Goal: Information Seeking & Learning: Find specific fact

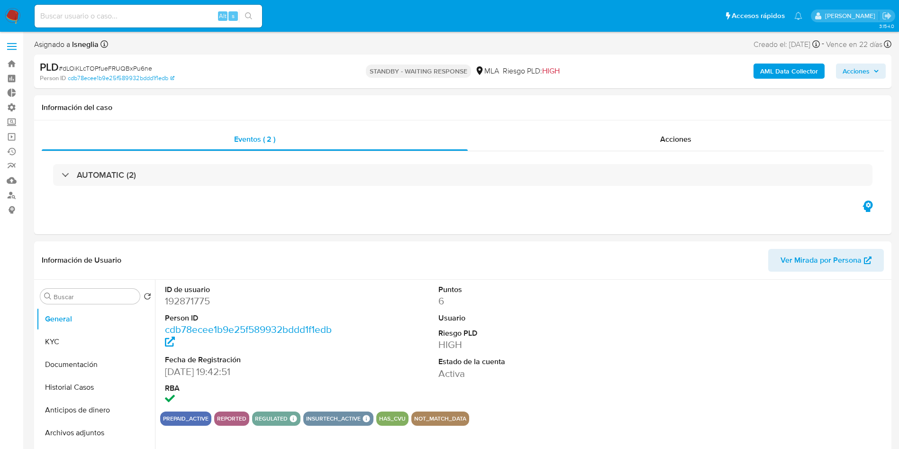
select select "10"
click at [149, 17] on input at bounding box center [148, 16] width 227 height 12
paste input "jESxRWNxgM53XQqAYL9vbAUw"
type input "jESxRWNxgM53XQqAYL9vbAUw"
click at [254, 14] on button "search-icon" at bounding box center [248, 15] width 19 height 13
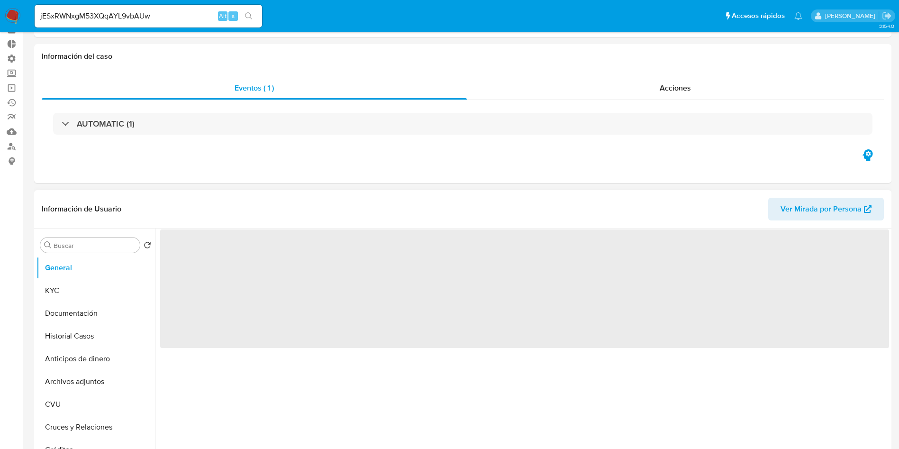
scroll to position [71, 0]
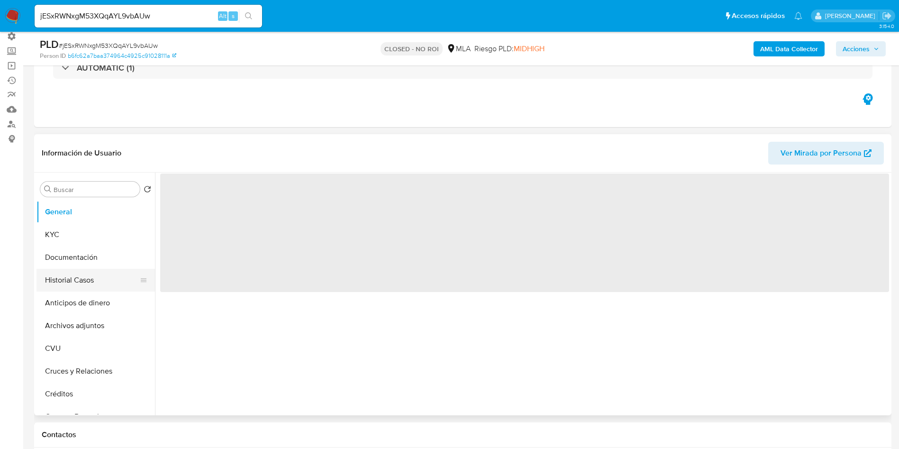
click at [53, 283] on button "Historial Casos" at bounding box center [91, 280] width 111 height 23
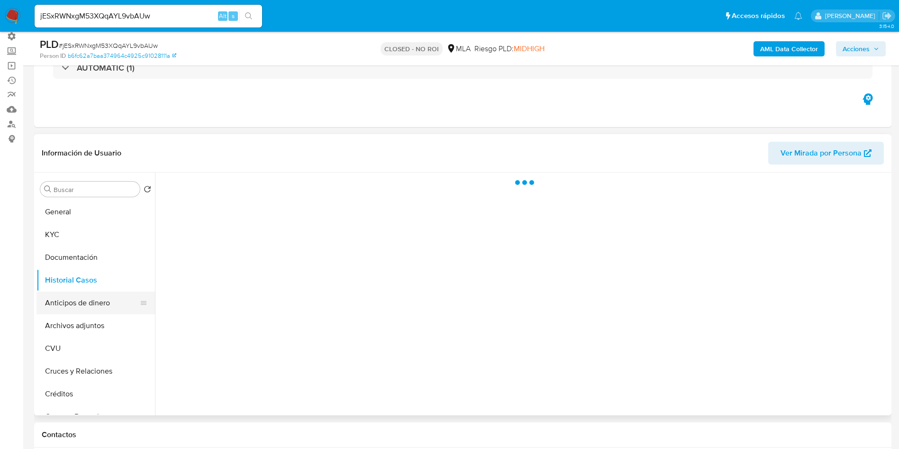
select select "10"
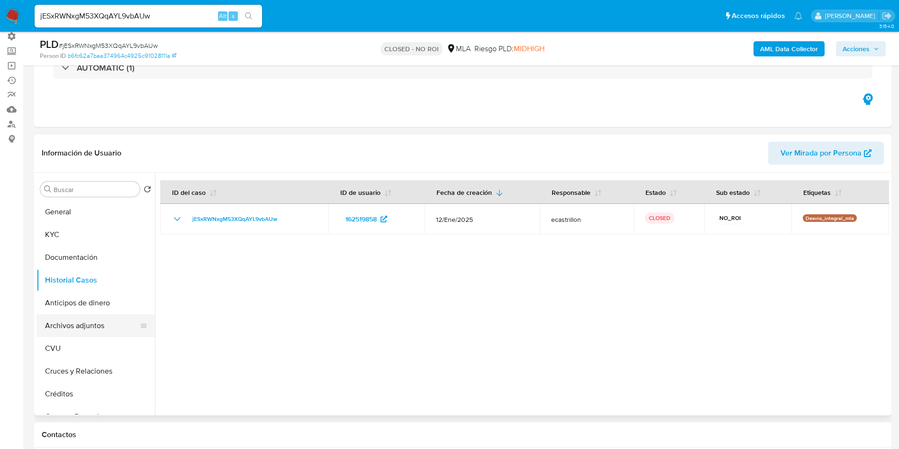
click at [91, 324] on button "Archivos adjuntos" at bounding box center [91, 325] width 111 height 23
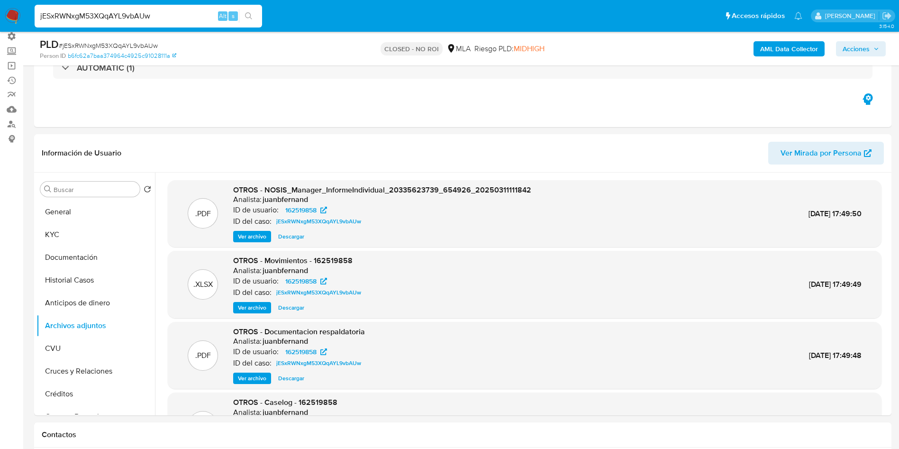
click at [163, 14] on input "jESxRWNxgM53XQqAYL9vbAUw" at bounding box center [148, 16] width 227 height 12
paste input "In1UH21CYoXstcdxrA8iNflq"
type input "In1UH21CYoXstcdxrA8iNflq"
click at [254, 16] on button "search-icon" at bounding box center [248, 15] width 19 height 13
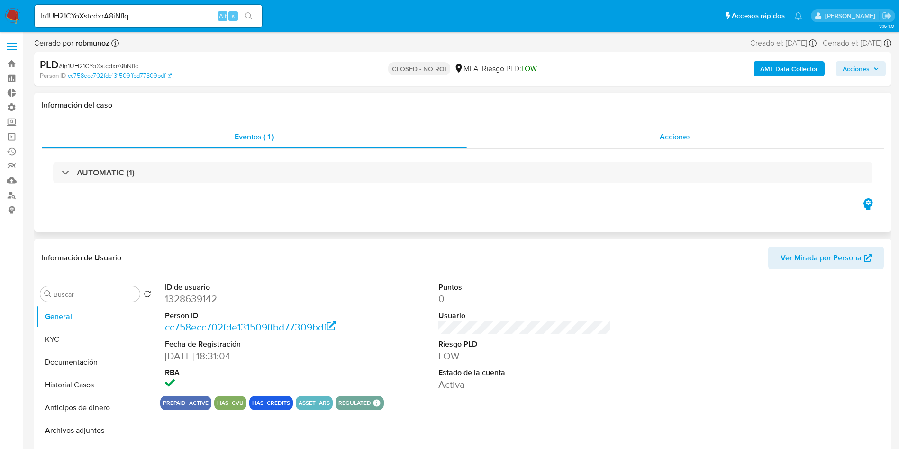
click at [669, 133] on span "Acciones" at bounding box center [675, 136] width 31 height 11
select select "10"
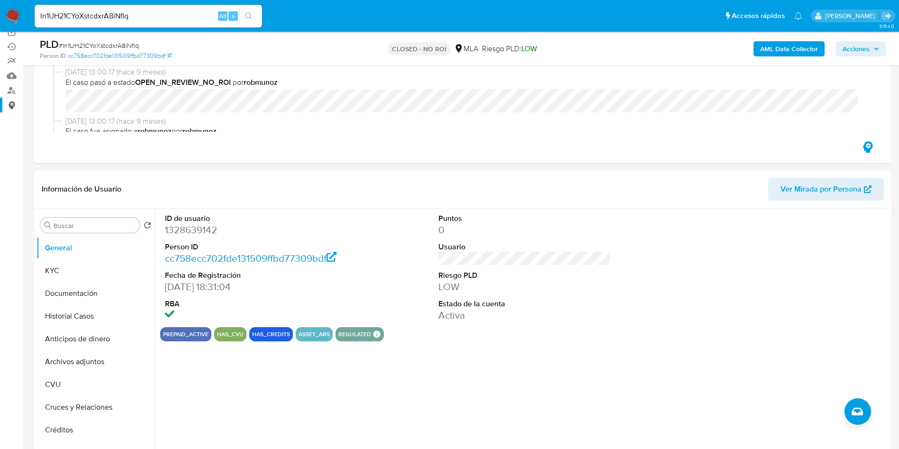
scroll to position [142, 0]
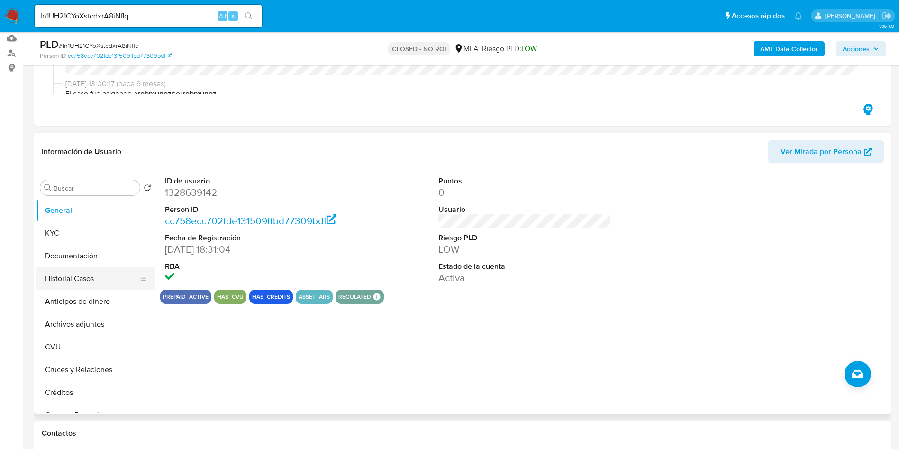
click at [85, 272] on button "Historial Casos" at bounding box center [91, 278] width 111 height 23
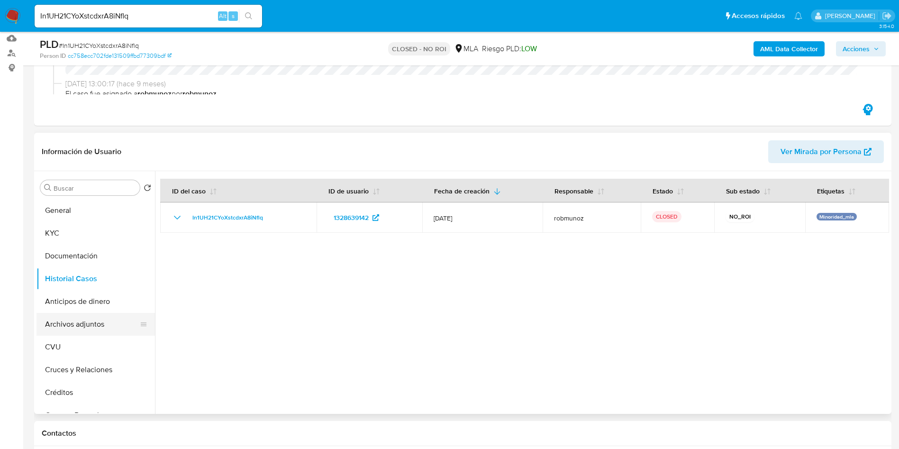
click at [100, 322] on button "Archivos adjuntos" at bounding box center [91, 324] width 111 height 23
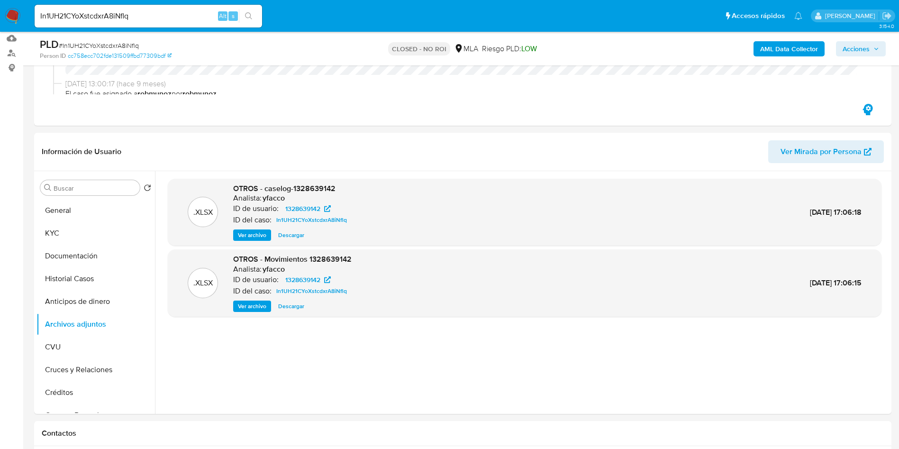
click at [9, 10] on img at bounding box center [13, 16] width 16 height 16
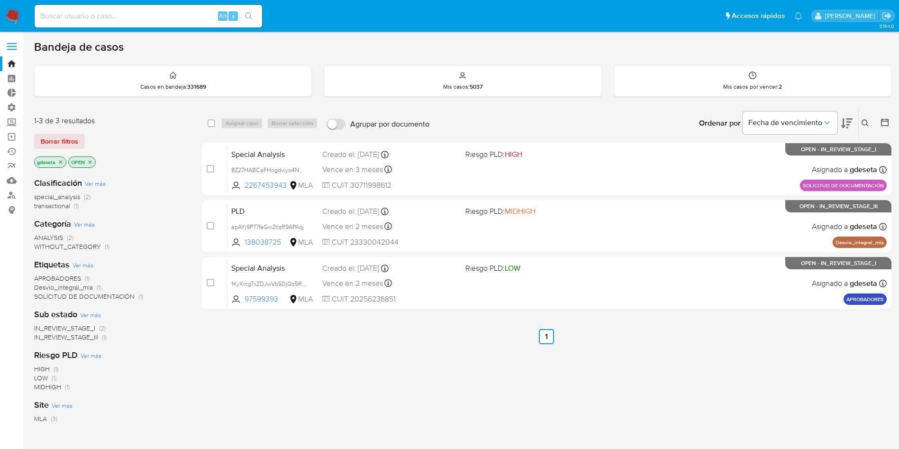
click at [170, 18] on input at bounding box center [148, 16] width 227 height 12
paste input "pLayMtWdZXFzYEe6s91Ho9cw"
type input "pLayMtWdZXFzYEe6s91Ho9cw"
click at [250, 17] on icon "search-icon" at bounding box center [248, 15] width 7 height 7
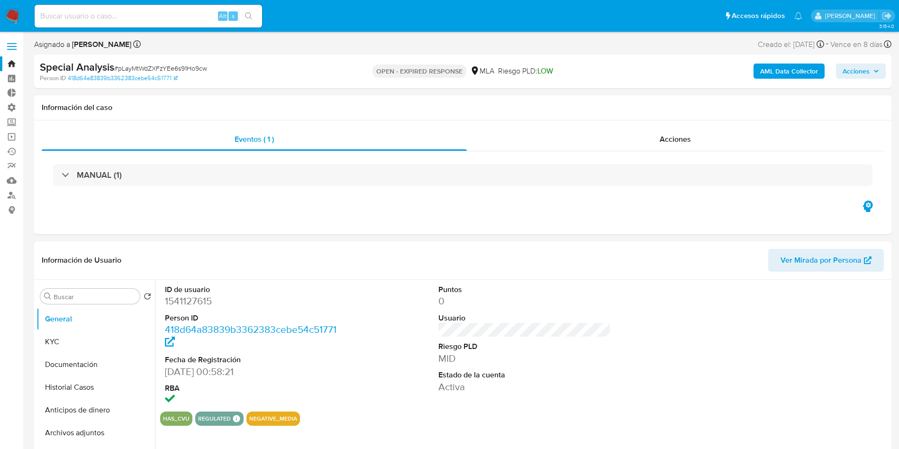
select select "10"
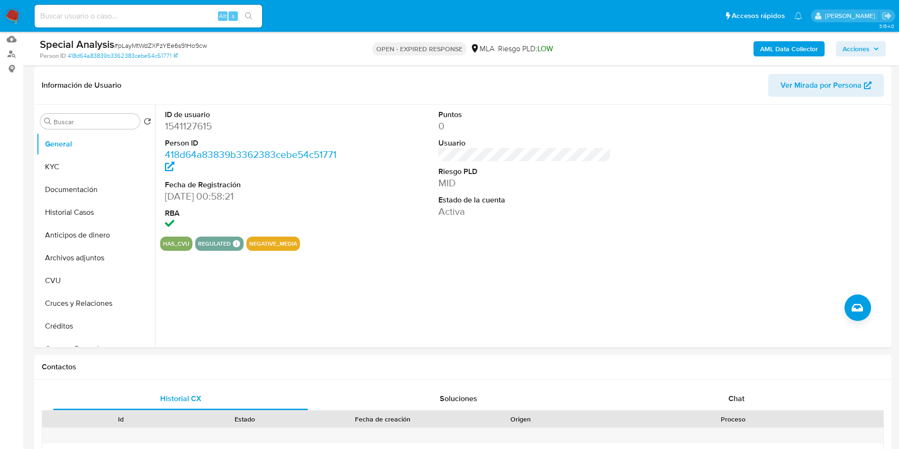
scroll to position [142, 0]
click at [738, 400] on span "Chat" at bounding box center [736, 397] width 16 height 11
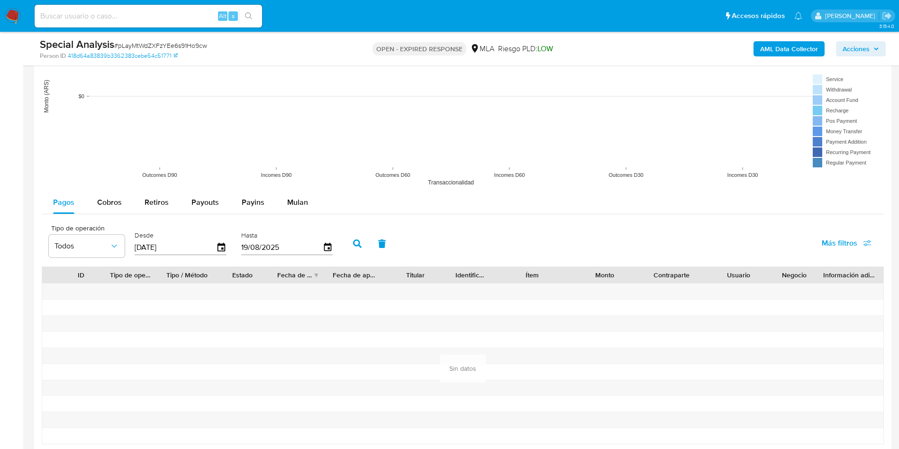
scroll to position [1066, 0]
click at [106, 207] on span "Cobros" at bounding box center [109, 203] width 25 height 11
select select "10"
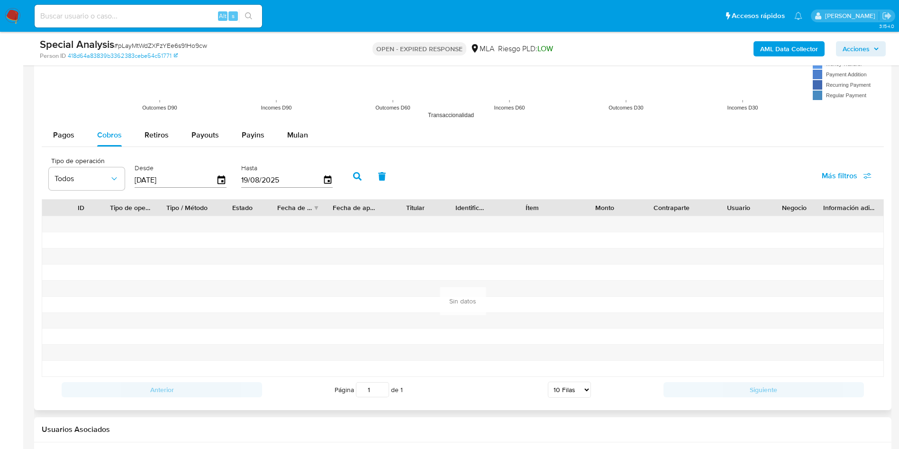
scroll to position [1137, 0]
click at [155, 174] on input "[DATE]" at bounding box center [176, 177] width 82 height 15
type input "22/02/025_"
type input "01/01/2025"
click at [357, 171] on icon "button" at bounding box center [357, 174] width 9 height 9
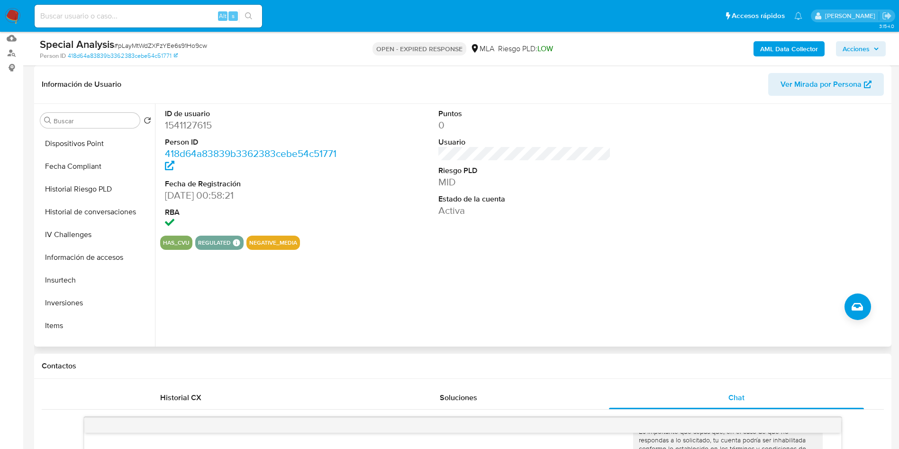
scroll to position [446, 0]
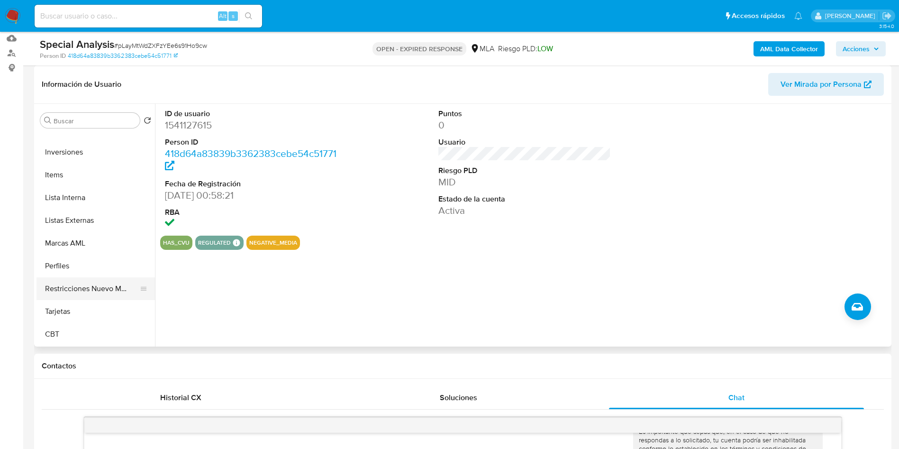
click at [90, 293] on button "Restricciones Nuevo Mundo" at bounding box center [91, 288] width 111 height 23
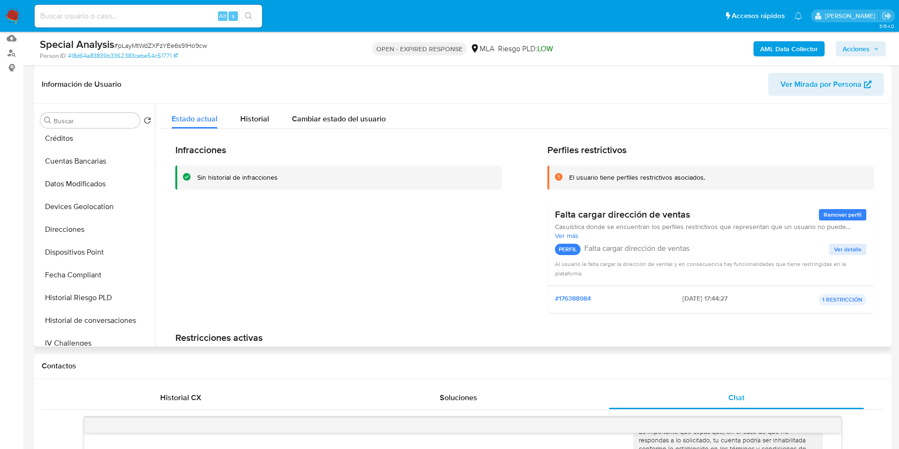
scroll to position [0, 0]
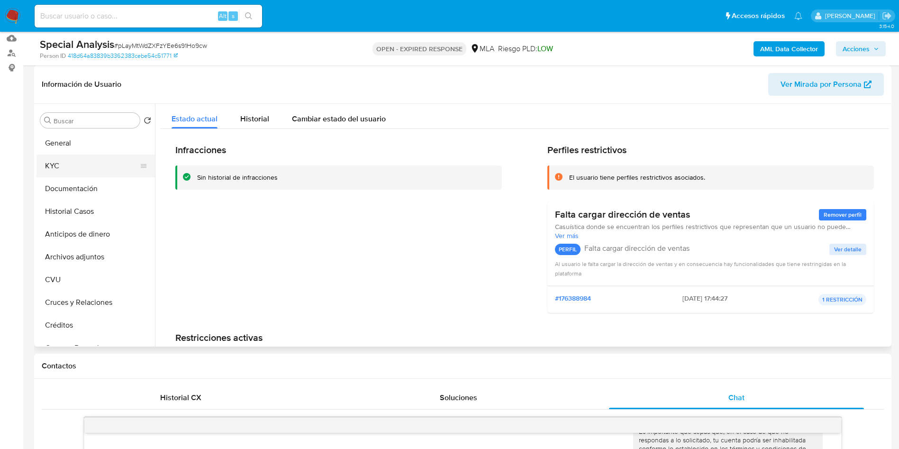
click at [76, 163] on button "KYC" at bounding box center [91, 165] width 111 height 23
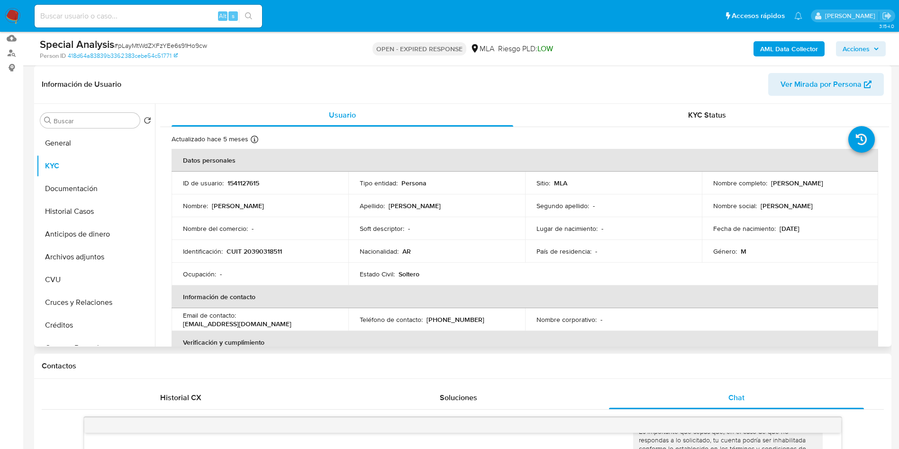
click at [803, 182] on p "Guillermo Nicolas Cubas" at bounding box center [797, 183] width 52 height 9
click at [820, 191] on td "Nombre completo : Guillermo Nicolas Cubas" at bounding box center [790, 183] width 177 height 23
drag, startPoint x: 850, startPoint y: 185, endPoint x: 768, endPoint y: 183, distance: 82.5
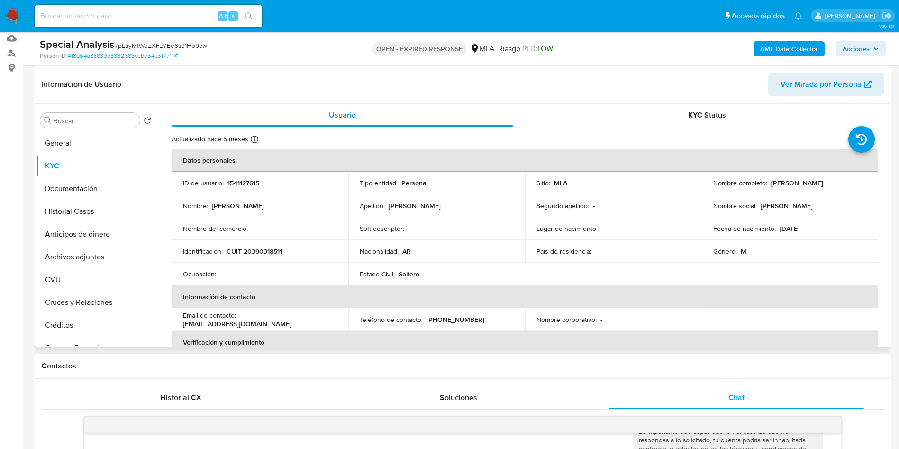
click at [768, 183] on div "Nombre completo : Guillermo Nicolas Cubas" at bounding box center [790, 183] width 154 height 9
copy p "Guillermo Nicolas Cubas"
click at [72, 187] on button "Documentación" at bounding box center [91, 188] width 111 height 23
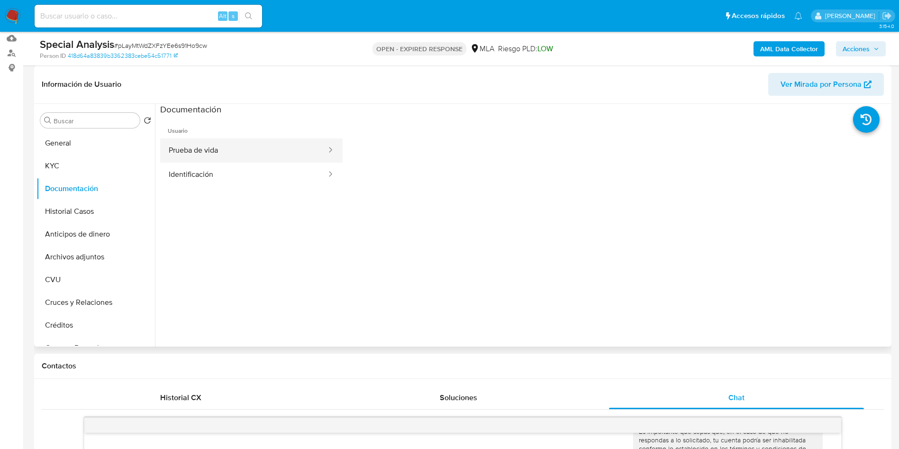
click at [218, 156] on button "Prueba de vida" at bounding box center [243, 150] width 167 height 24
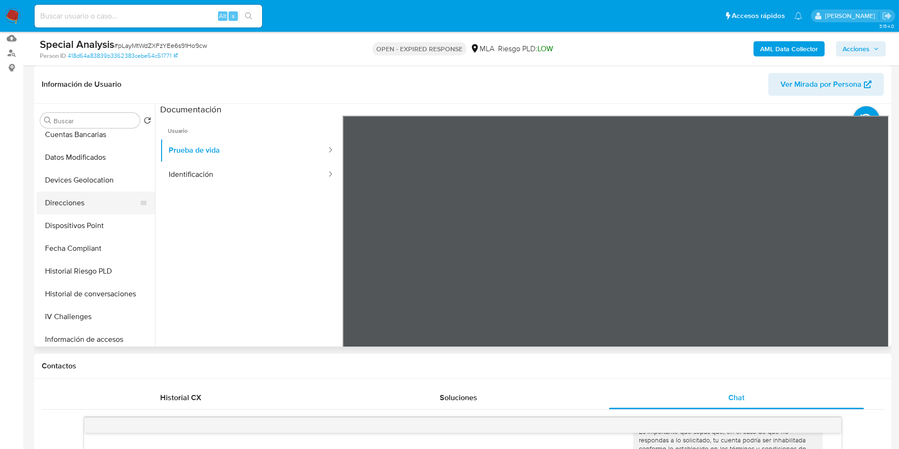
scroll to position [355, 0]
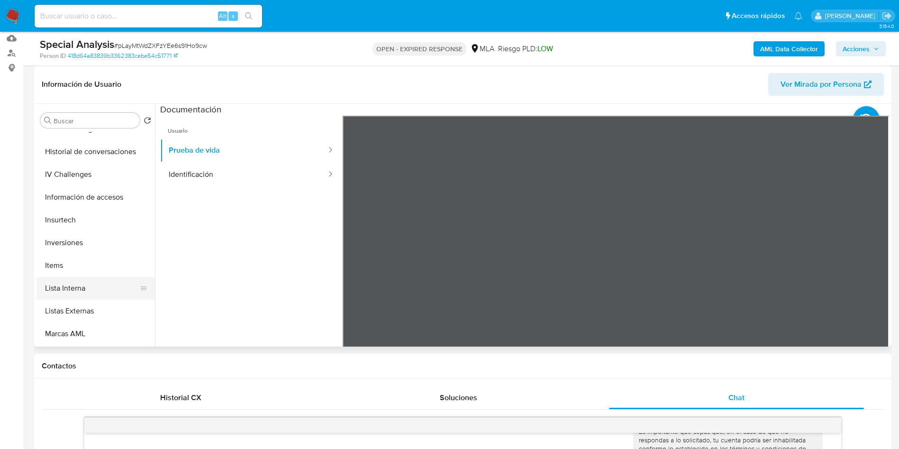
click at [87, 279] on button "Lista Interna" at bounding box center [91, 288] width 111 height 23
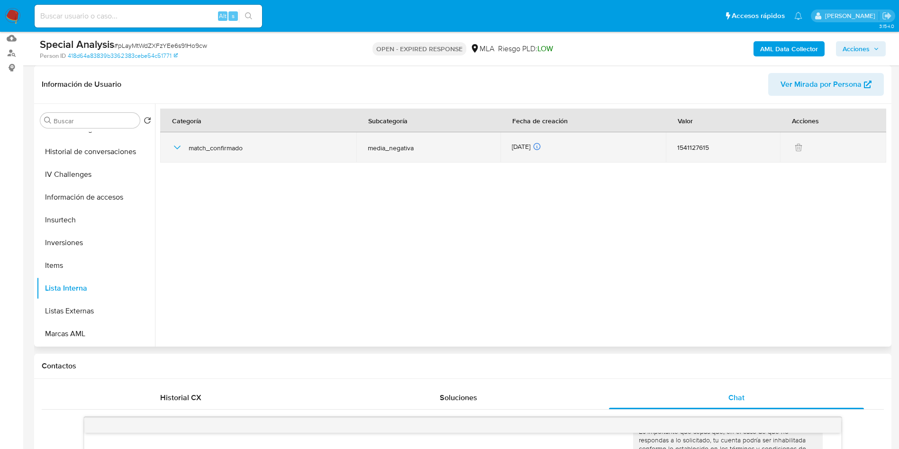
click at [173, 151] on icon "button" at bounding box center [177, 147] width 11 height 11
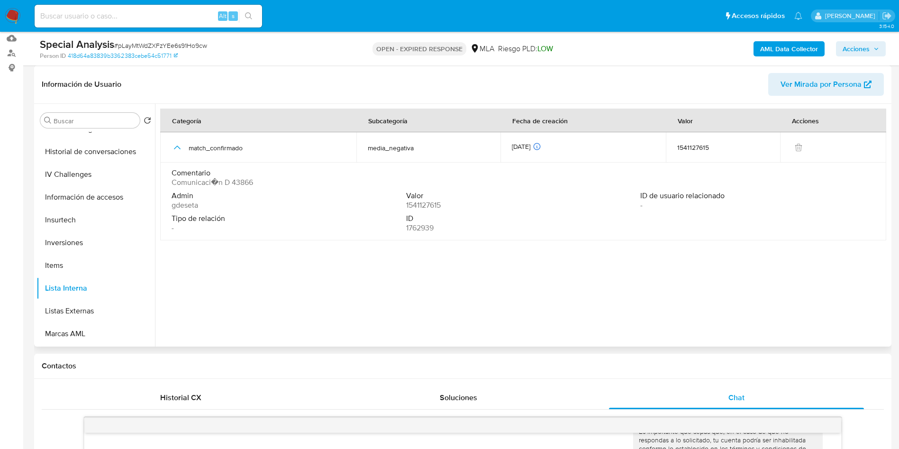
drag, startPoint x: 268, startPoint y: 182, endPoint x: 241, endPoint y: 182, distance: 27.5
click at [241, 182] on div "Comentario Comunicaci�n D 43866" at bounding box center [523, 177] width 703 height 19
click at [241, 182] on span "Comunicaci�n D 43866" at bounding box center [213, 182] width 82 height 9
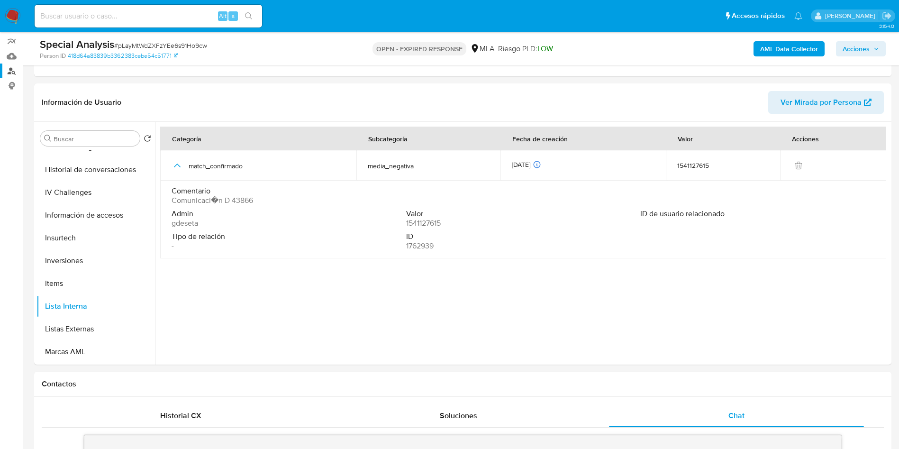
scroll to position [71, 0]
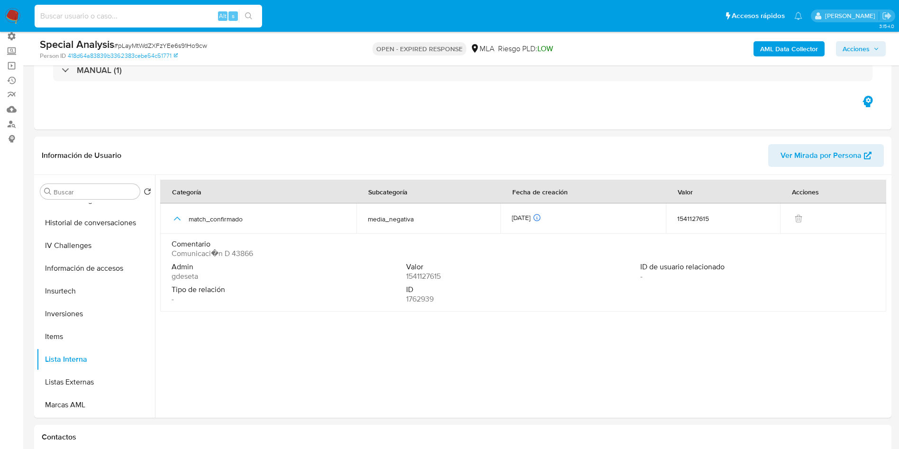
click at [165, 18] on input at bounding box center [148, 16] width 227 height 12
paste input "20-37373457-9)"
type input "20373734579"
click at [173, 19] on input "20373734579" at bounding box center [148, 16] width 227 height 12
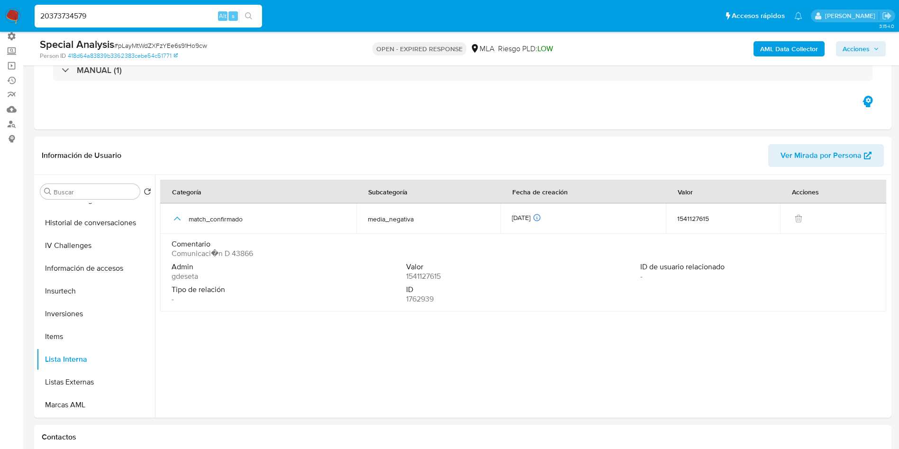
click at [80, 15] on input "20373734579" at bounding box center [148, 16] width 227 height 12
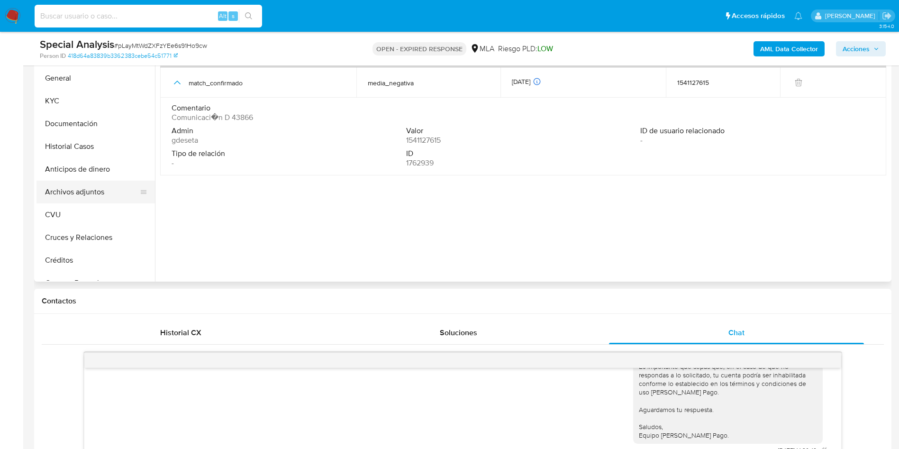
scroll to position [213, 0]
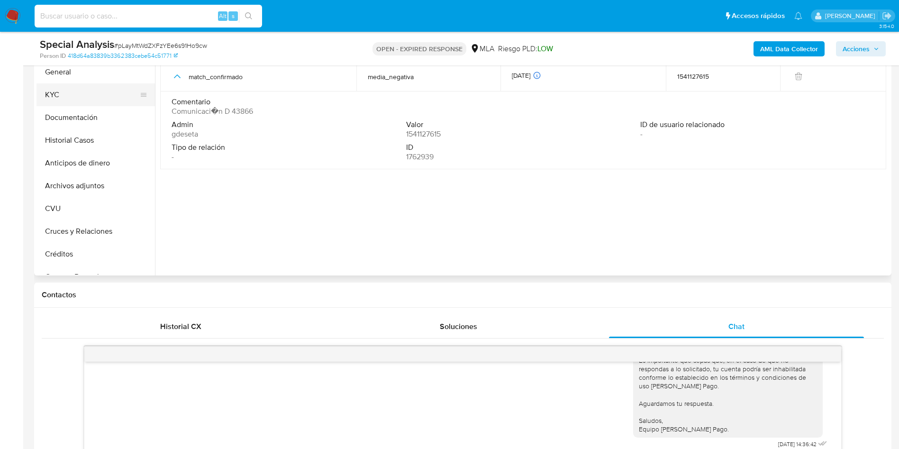
click at [71, 91] on button "KYC" at bounding box center [91, 94] width 111 height 23
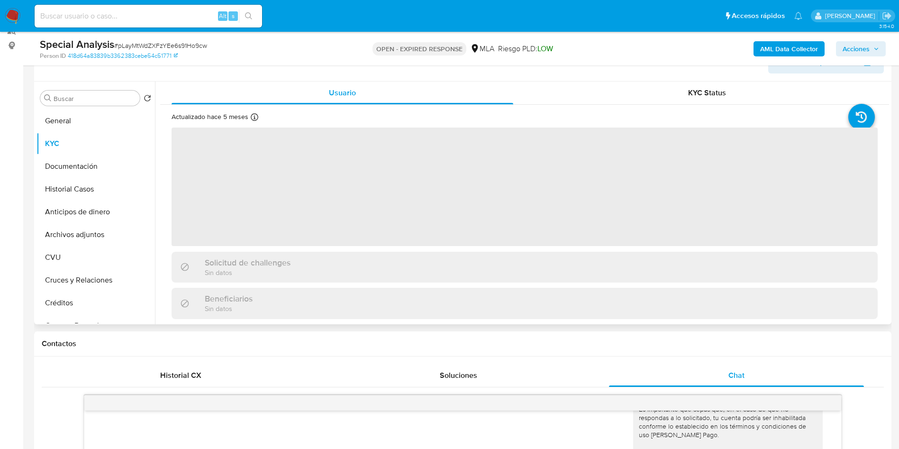
scroll to position [142, 0]
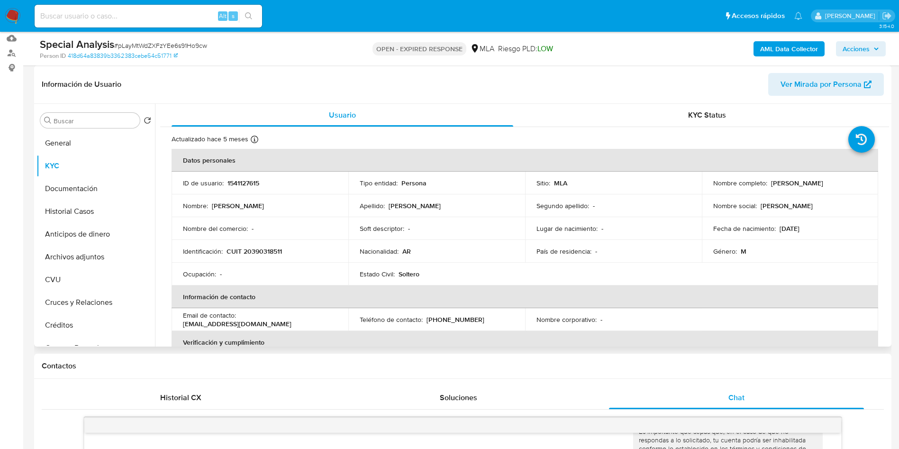
click at [808, 181] on p "Guillermo Nicolas Cubas" at bounding box center [797, 183] width 52 height 9
click at [809, 201] on div "Nombre social : GUILLERMO" at bounding box center [790, 205] width 154 height 9
drag, startPoint x: 853, startPoint y: 183, endPoint x: 767, endPoint y: 184, distance: 85.8
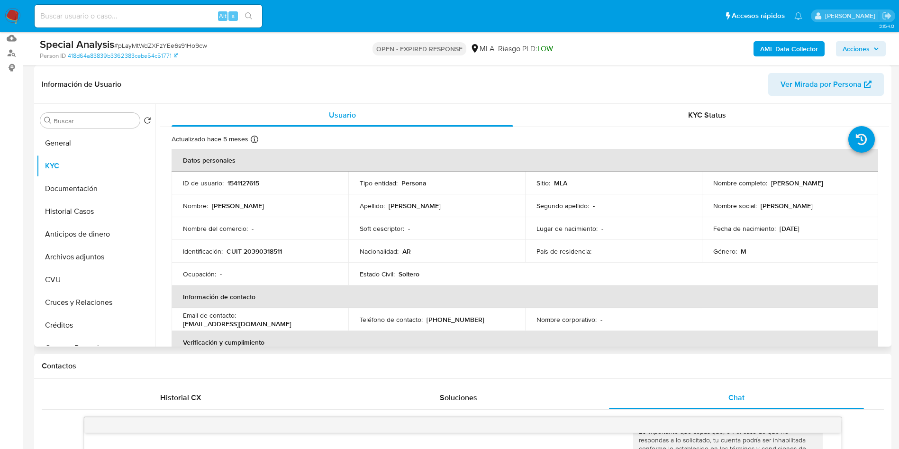
click at [767, 184] on div "Nombre completo : Guillermo Nicolas Cubas" at bounding box center [790, 183] width 154 height 9
copy p "Guillermo Nicolas Cubas"
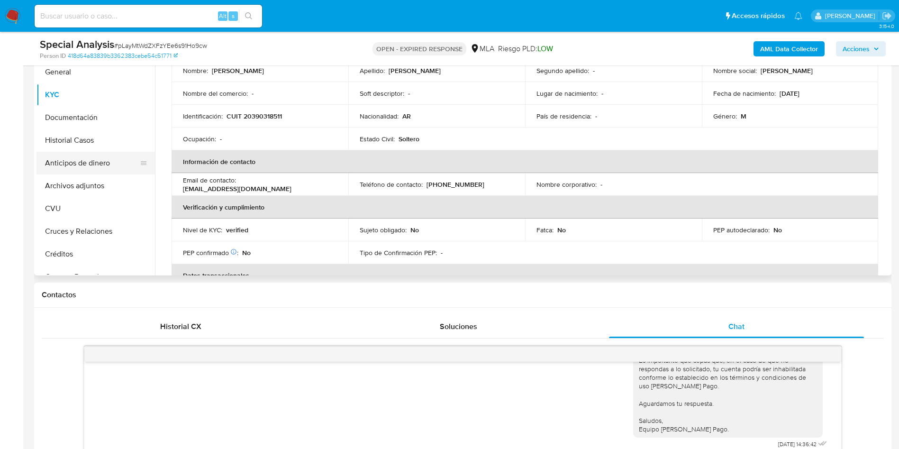
scroll to position [213, 0]
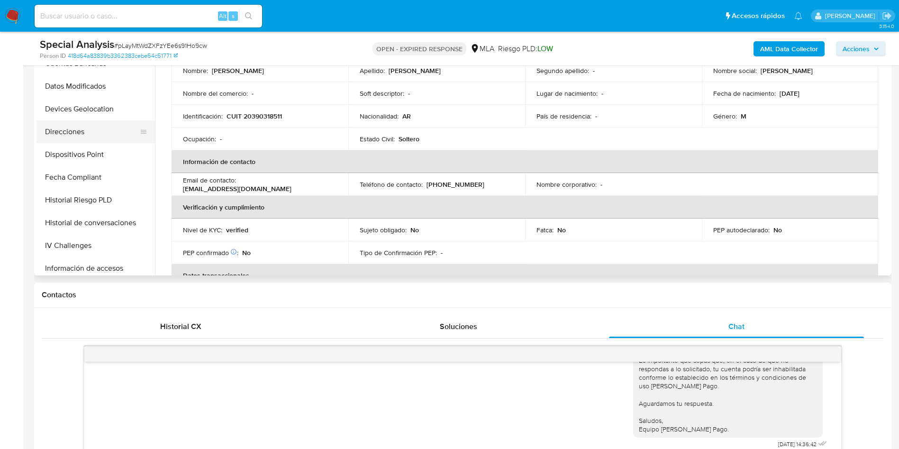
click at [71, 130] on button "Direcciones" at bounding box center [91, 131] width 111 height 23
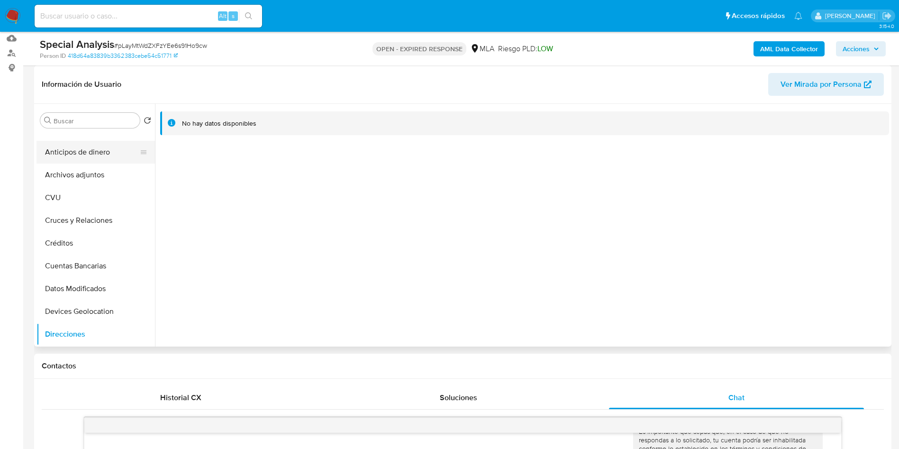
scroll to position [0, 0]
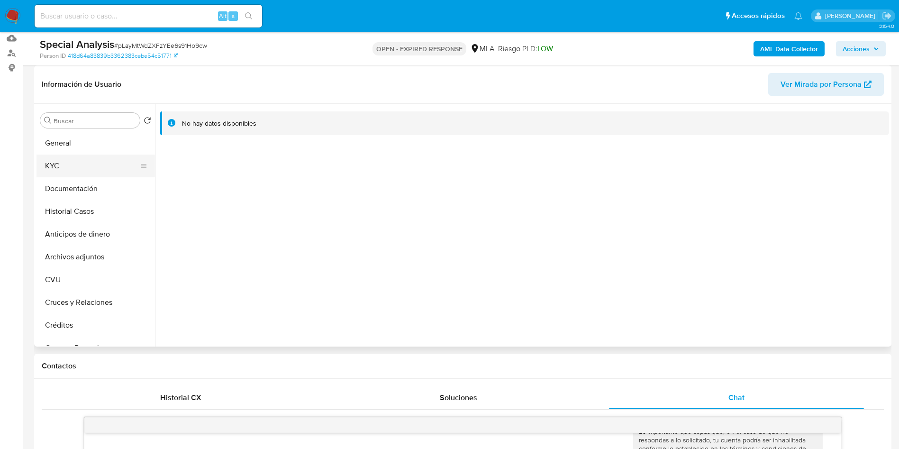
click at [79, 158] on button "KYC" at bounding box center [91, 165] width 111 height 23
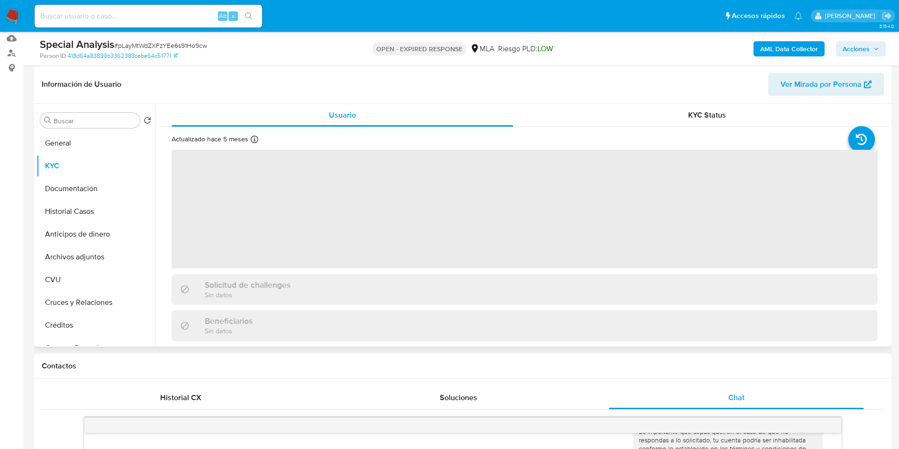
drag, startPoint x: 78, startPoint y: 191, endPoint x: 182, endPoint y: 205, distance: 105.2
click at [78, 191] on button "Documentación" at bounding box center [95, 188] width 118 height 23
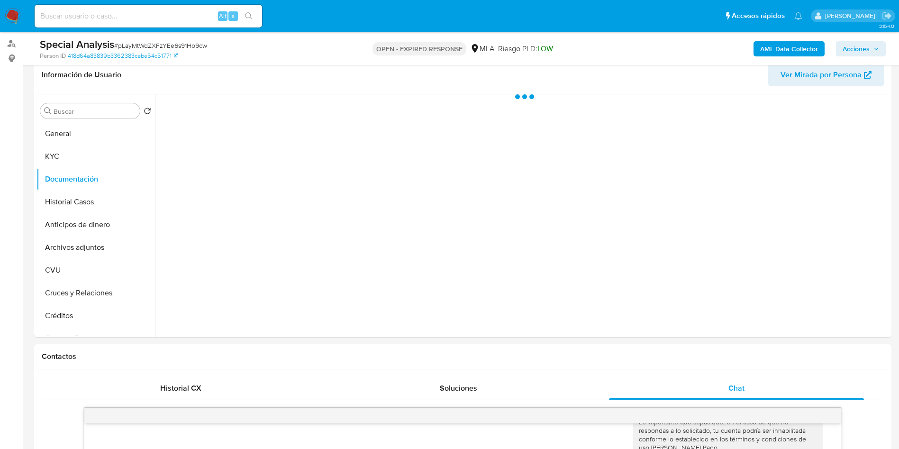
scroll to position [146, 0]
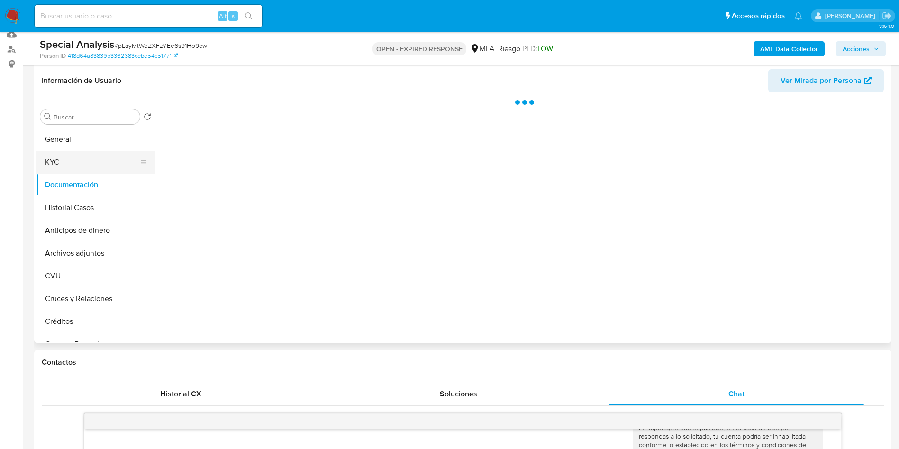
click at [53, 162] on button "KYC" at bounding box center [91, 162] width 111 height 23
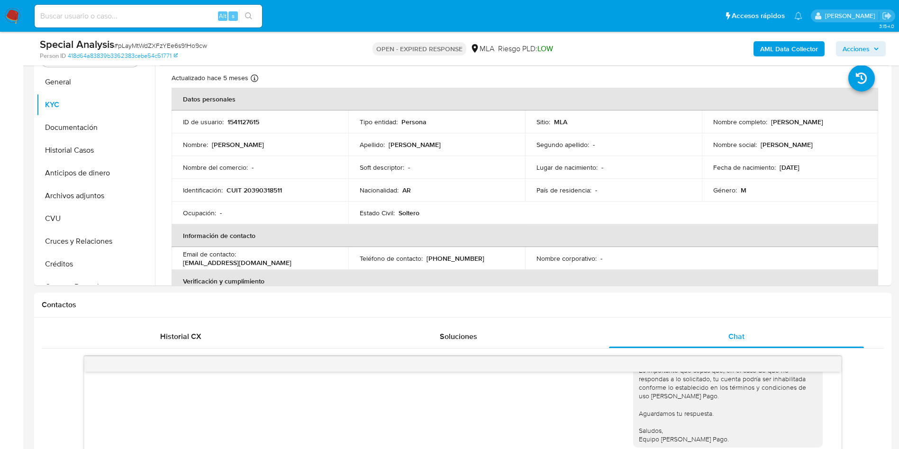
scroll to position [142, 0]
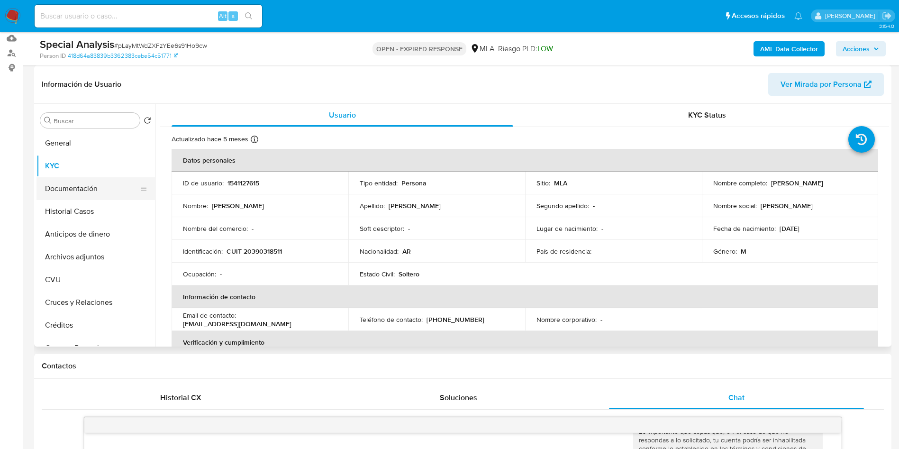
click at [95, 190] on button "Documentación" at bounding box center [91, 188] width 111 height 23
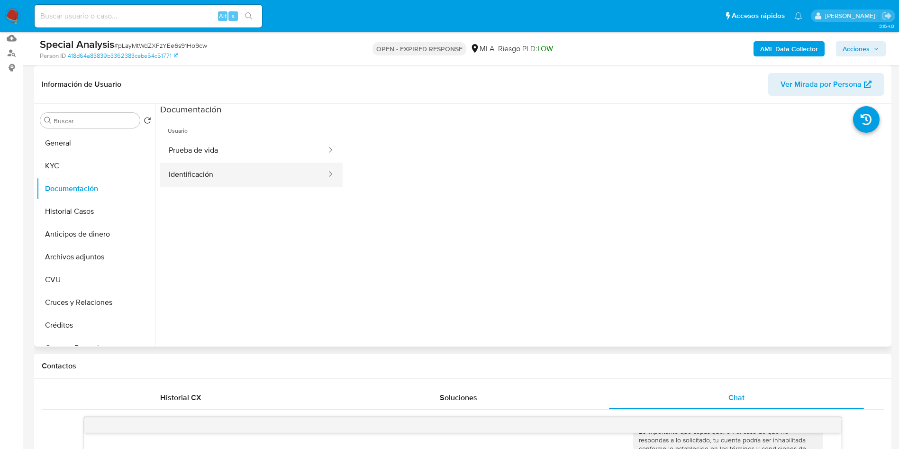
click at [212, 172] on button "Identificación" at bounding box center [243, 175] width 167 height 24
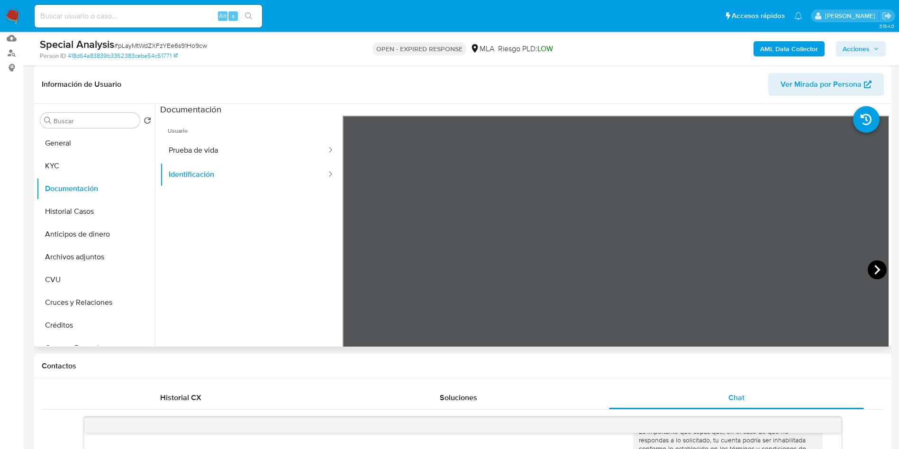
click at [872, 267] on icon at bounding box center [877, 269] width 19 height 19
click at [360, 267] on icon at bounding box center [354, 269] width 19 height 19
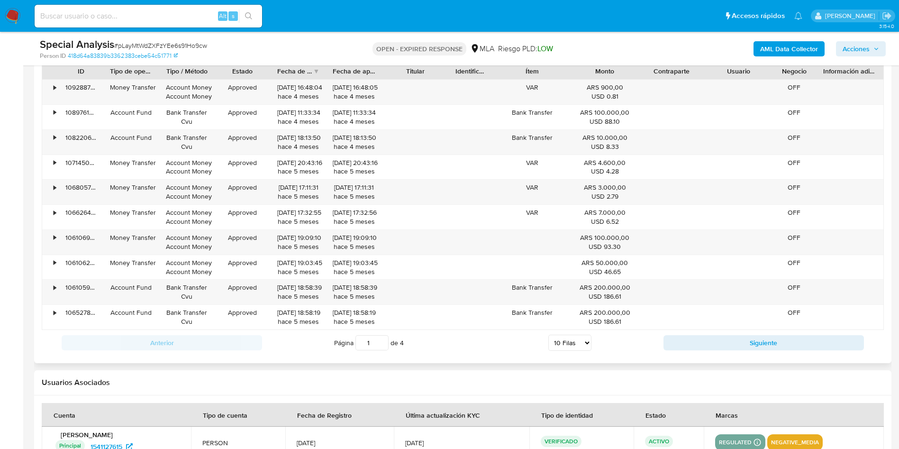
scroll to position [1232, 0]
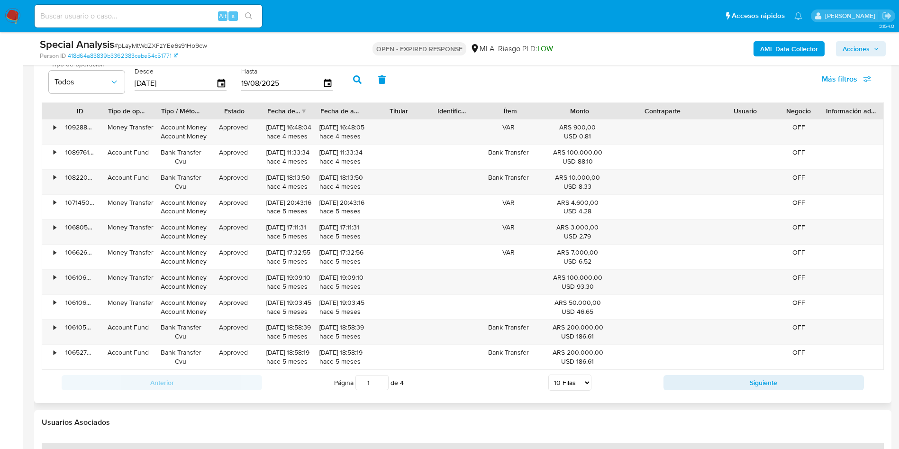
click at [733, 121] on div "ID Tipo de operación Tipo / Método Estado Fecha de creación Fecha de aprobación…" at bounding box center [463, 235] width 842 height 267
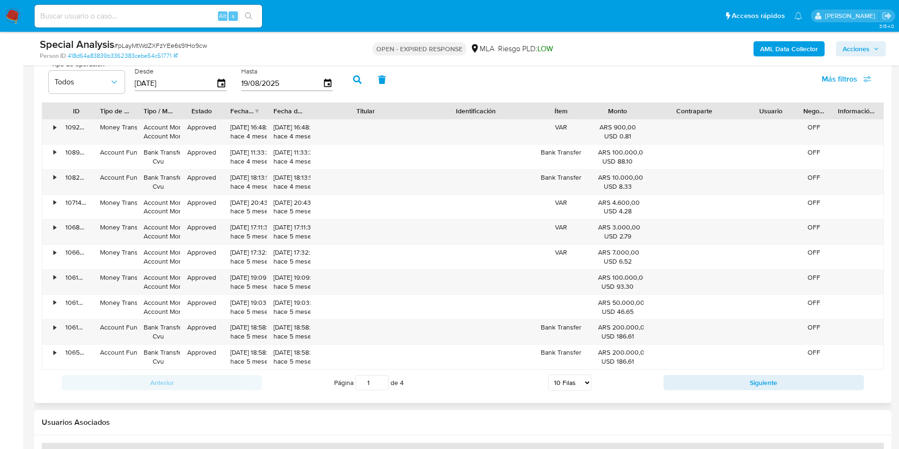
drag, startPoint x: 425, startPoint y: 115, endPoint x: 471, endPoint y: 111, distance: 46.6
click at [471, 111] on div "ID Tipo de operación Tipo / Método Estado Fecha de creación Fecha de aprobación…" at bounding box center [462, 111] width 841 height 16
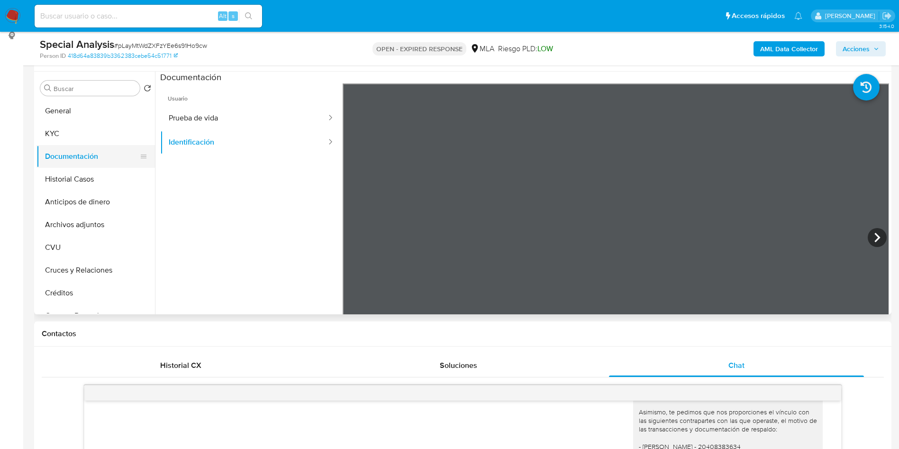
scroll to position [142, 0]
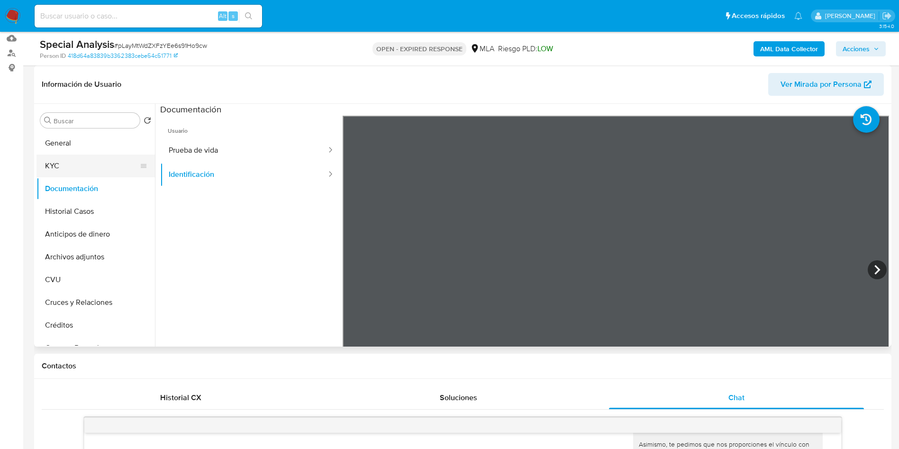
drag, startPoint x: 72, startPoint y: 163, endPoint x: 82, endPoint y: 170, distance: 11.6
click at [72, 163] on button "KYC" at bounding box center [91, 165] width 111 height 23
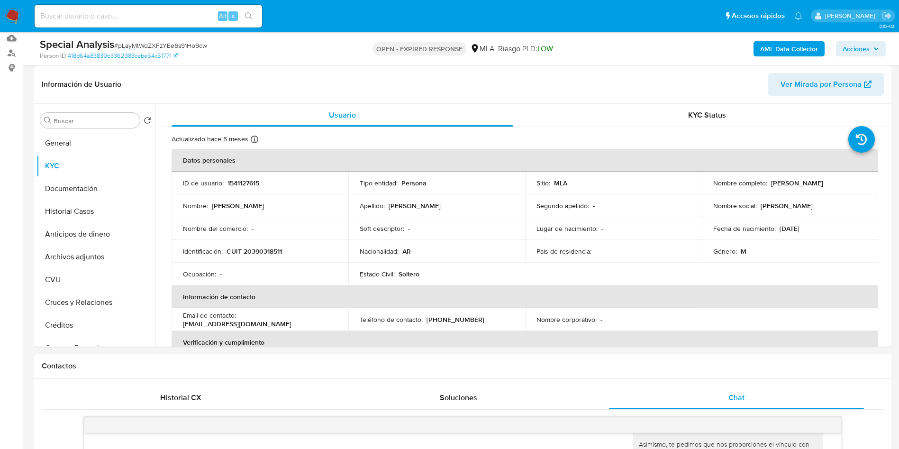
click at [281, 252] on p "CUIT 20390318511" at bounding box center [254, 251] width 55 height 9
click at [261, 252] on p "CUIT 20390318511" at bounding box center [254, 251] width 55 height 9
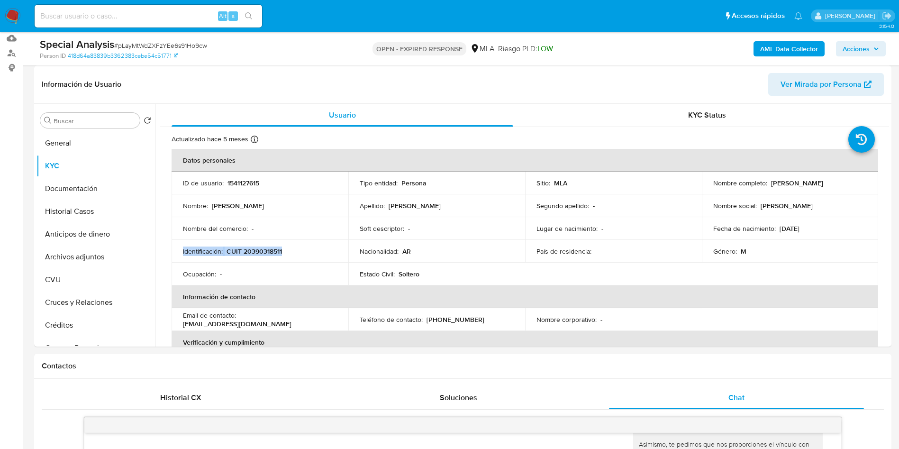
click at [261, 252] on p "CUIT 20390318511" at bounding box center [254, 251] width 55 height 9
click at [261, 251] on p "CUIT 20390318511" at bounding box center [254, 251] width 55 height 9
click at [263, 281] on td "Ocupación : -" at bounding box center [260, 274] width 177 height 23
click at [265, 247] on p "CUIT 20390318511" at bounding box center [254, 251] width 55 height 9
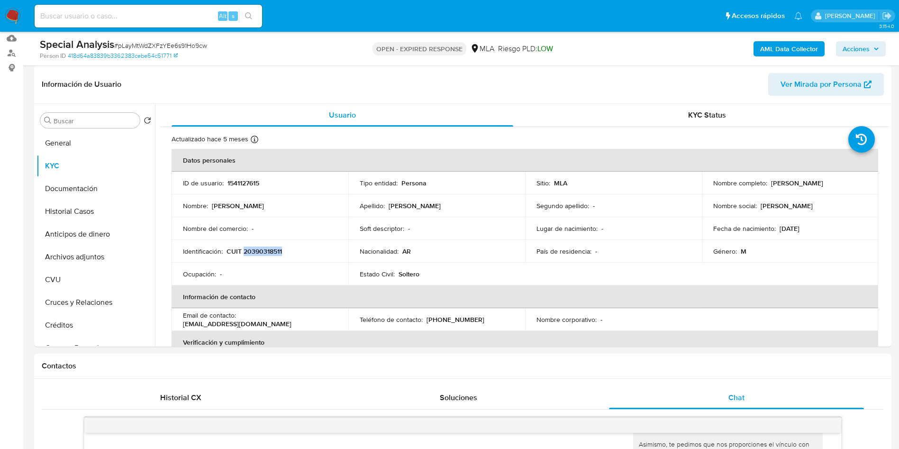
click at [265, 247] on p "CUIT 20390318511" at bounding box center [254, 251] width 55 height 9
copy p "20390318511"
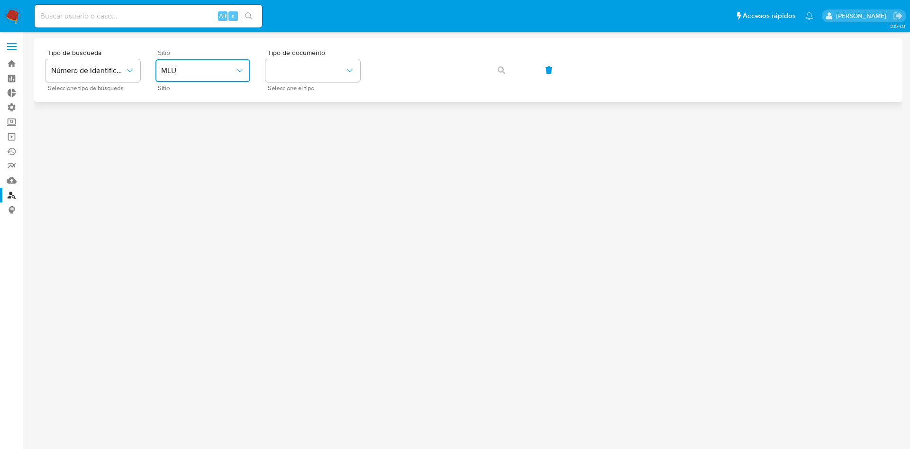
drag, startPoint x: 207, startPoint y: 66, endPoint x: 205, endPoint y: 79, distance: 13.4
click at [207, 66] on span "MLU" at bounding box center [198, 70] width 74 height 9
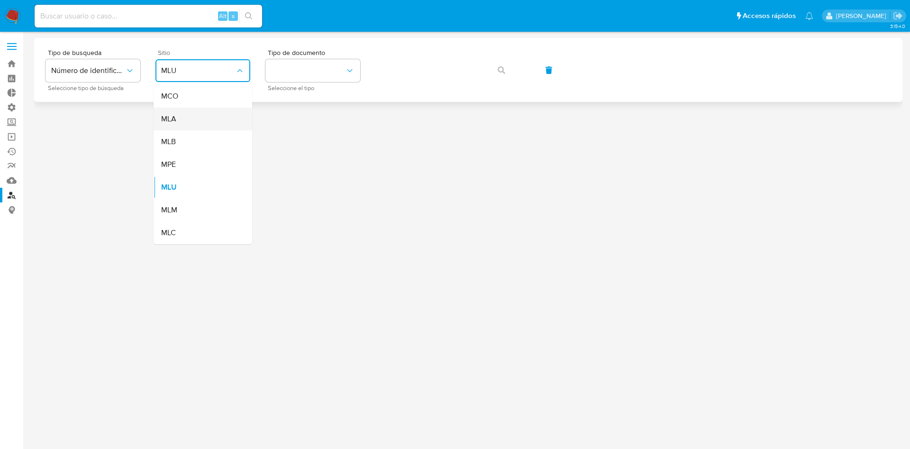
click at [195, 121] on div "MLA" at bounding box center [200, 119] width 78 height 23
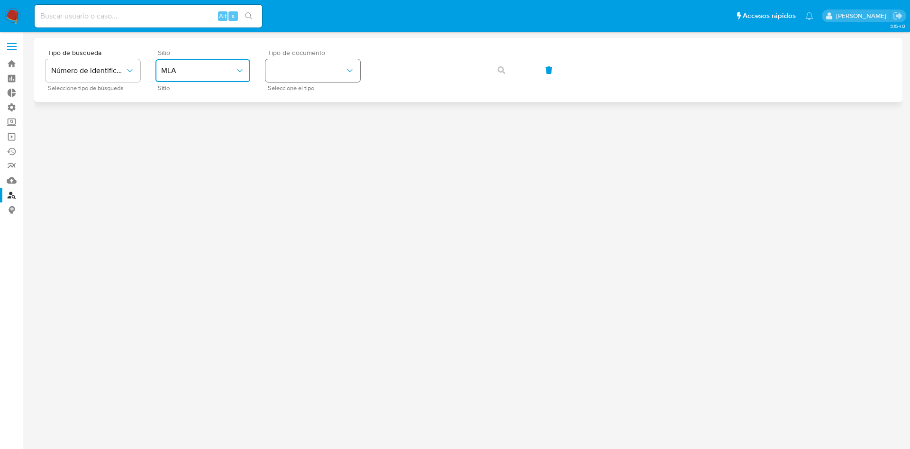
click at [291, 79] on button "identificationType" at bounding box center [312, 70] width 95 height 23
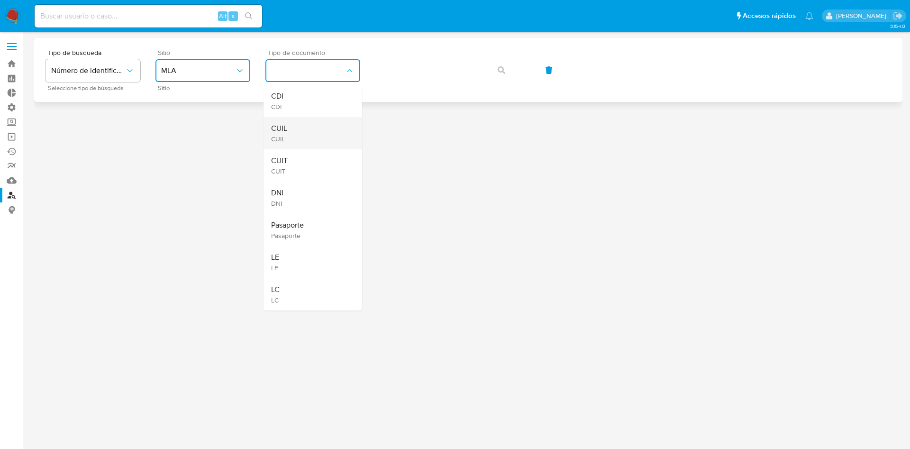
click at [295, 128] on div "CUIL CUIL" at bounding box center [310, 133] width 78 height 32
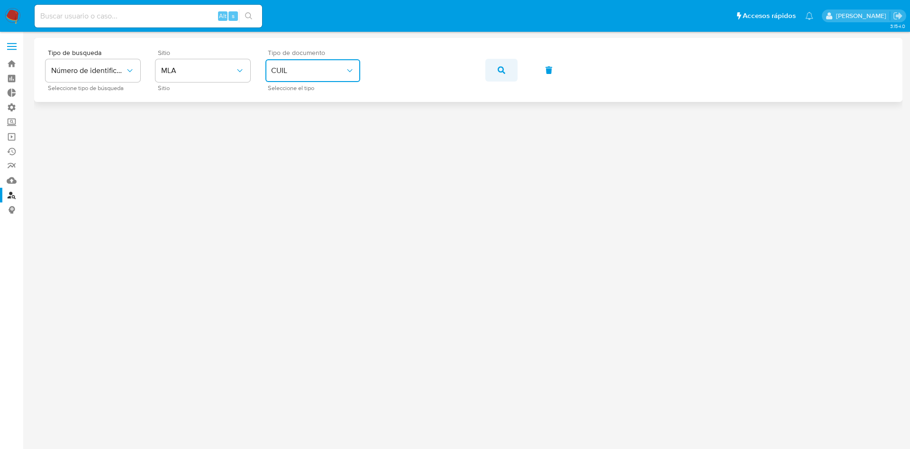
click at [494, 69] on button "button" at bounding box center [501, 70] width 32 height 23
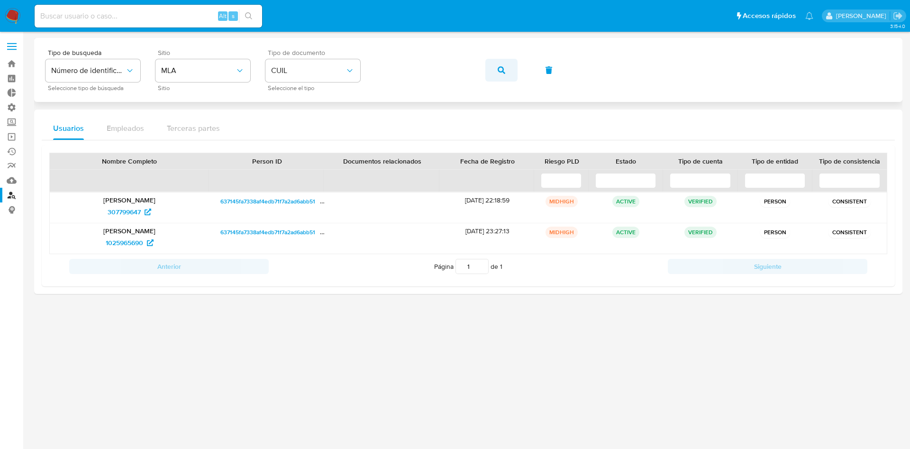
click at [500, 71] on icon "button" at bounding box center [502, 70] width 8 height 8
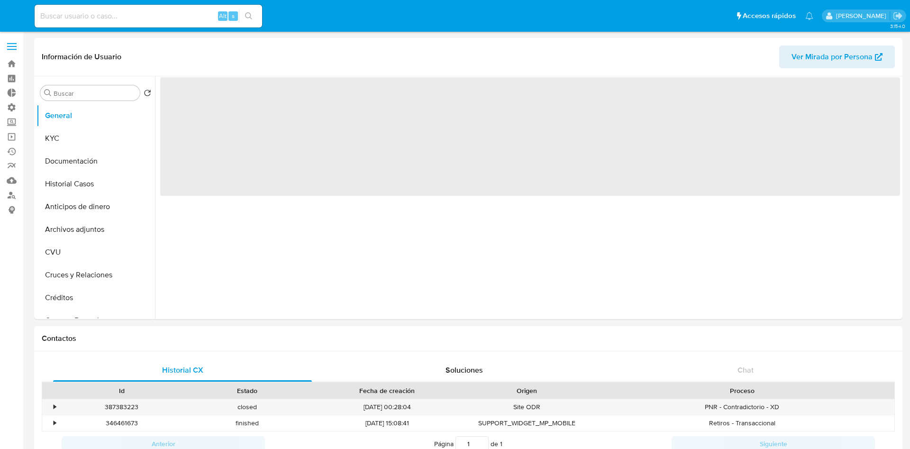
select select "10"
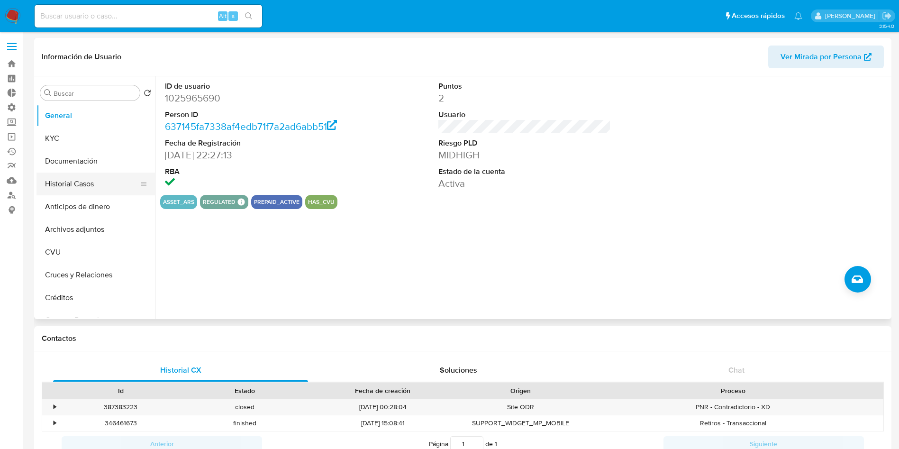
drag, startPoint x: 87, startPoint y: 159, endPoint x: 148, endPoint y: 187, distance: 67.4
click at [87, 159] on button "Documentación" at bounding box center [95, 161] width 118 height 23
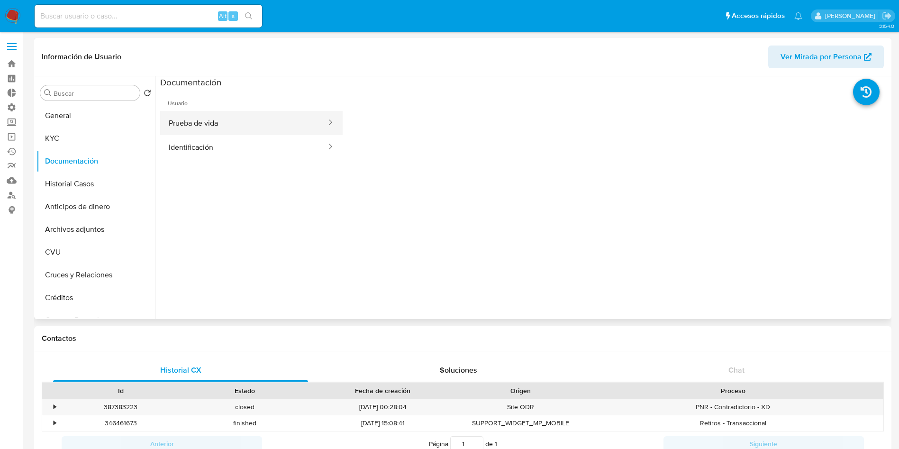
click at [211, 117] on button "Prueba de vida" at bounding box center [243, 123] width 167 height 24
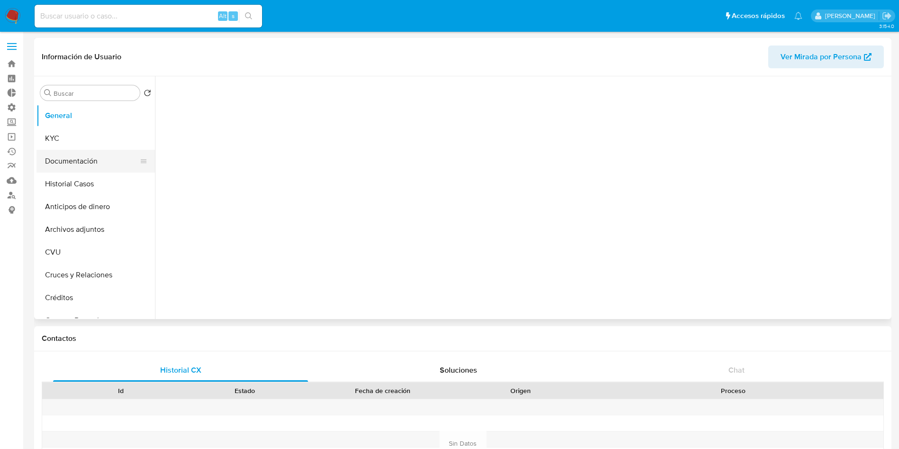
click at [74, 157] on button "Documentación" at bounding box center [91, 161] width 111 height 23
select select "10"
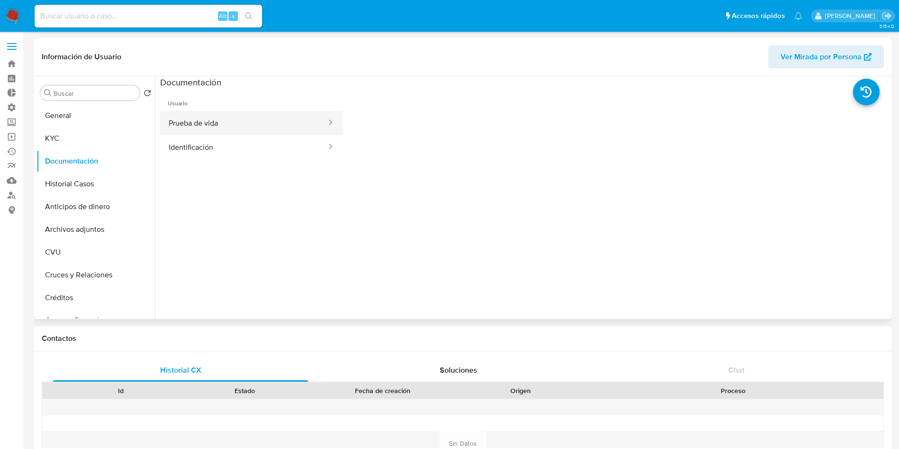
click at [243, 126] on button "Prueba de vida" at bounding box center [243, 123] width 167 height 24
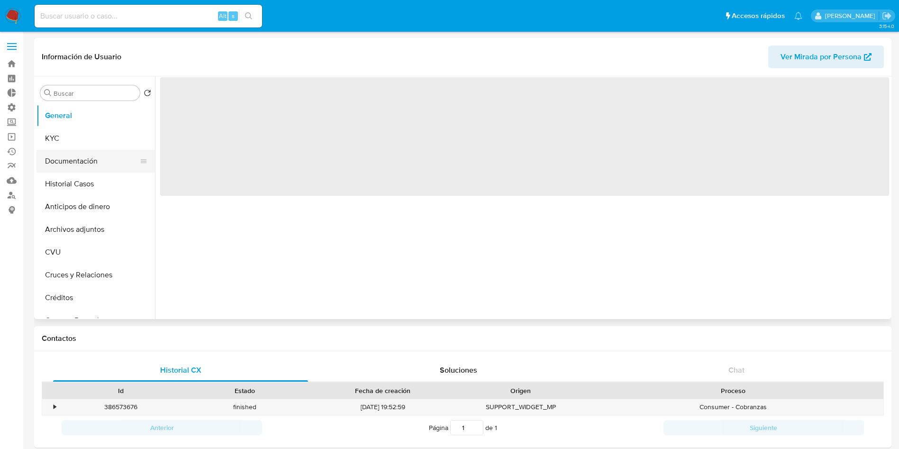
click at [62, 161] on button "Documentación" at bounding box center [91, 161] width 111 height 23
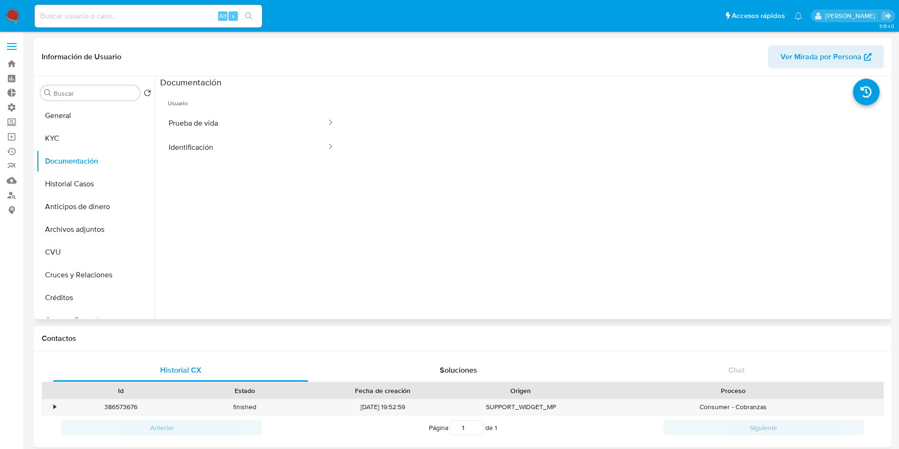
select select "10"
click at [205, 128] on button "Prueba de vida" at bounding box center [243, 123] width 167 height 24
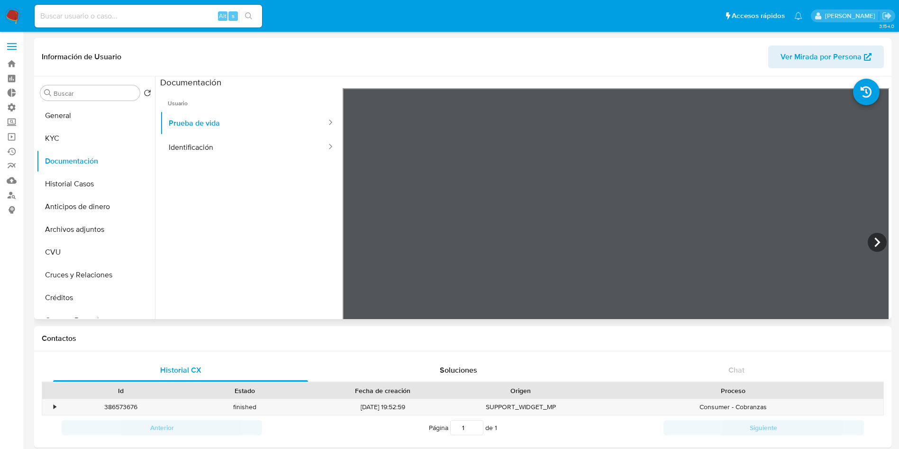
scroll to position [71, 0]
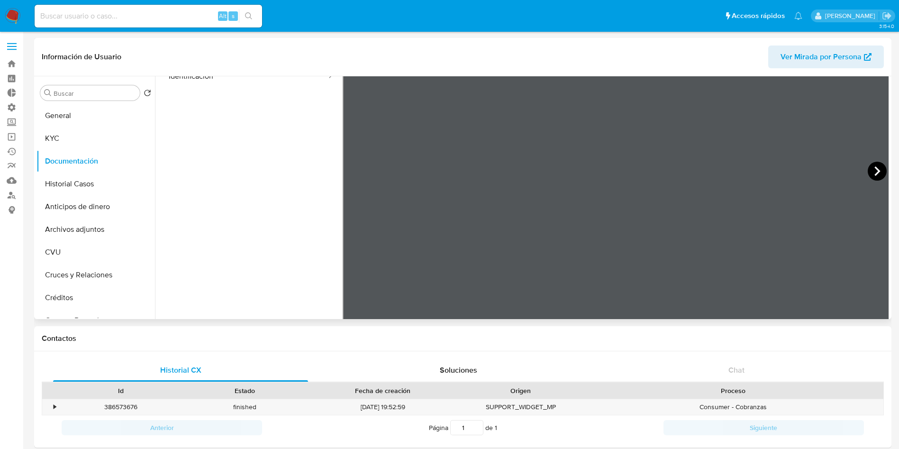
click at [876, 172] on icon at bounding box center [877, 171] width 19 height 19
click at [876, 173] on icon at bounding box center [877, 171] width 19 height 19
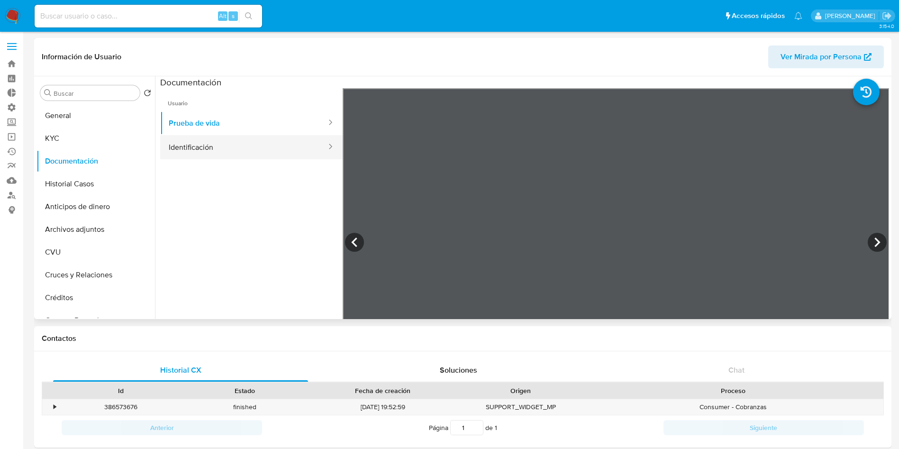
click at [217, 147] on button "Identificación" at bounding box center [243, 147] width 167 height 24
click at [875, 244] on icon at bounding box center [877, 242] width 19 height 19
click at [53, 122] on button "General" at bounding box center [91, 115] width 111 height 23
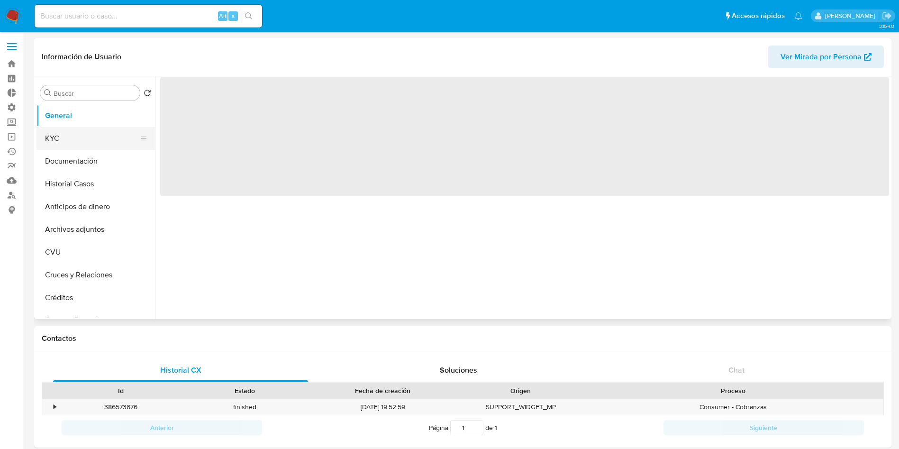
click at [66, 136] on button "KYC" at bounding box center [91, 138] width 111 height 23
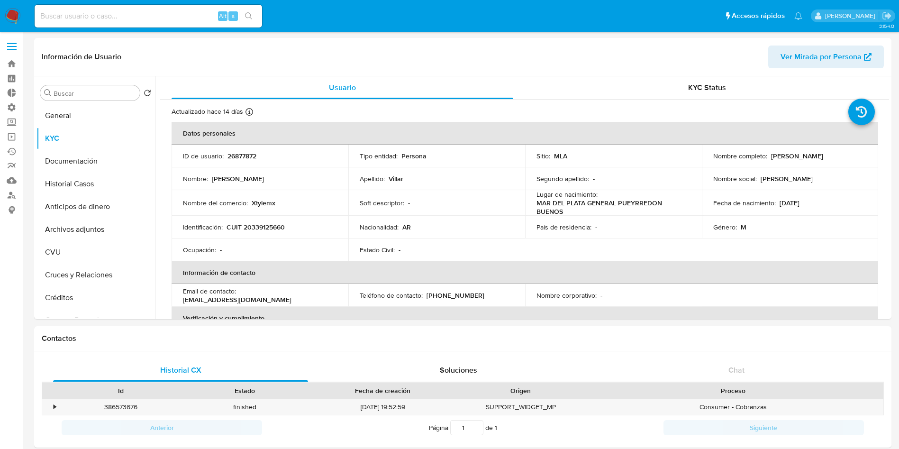
drag, startPoint x: 772, startPoint y: 159, endPoint x: 847, endPoint y: 156, distance: 74.9
click at [847, 156] on div "Nombre completo : [PERSON_NAME]" at bounding box center [790, 156] width 154 height 9
click at [849, 159] on div "Nombre completo : [PERSON_NAME]" at bounding box center [790, 156] width 154 height 9
drag, startPoint x: 852, startPoint y: 156, endPoint x: 768, endPoint y: 159, distance: 83.5
click at [768, 158] on div "Nombre completo : [PERSON_NAME]" at bounding box center [790, 156] width 154 height 9
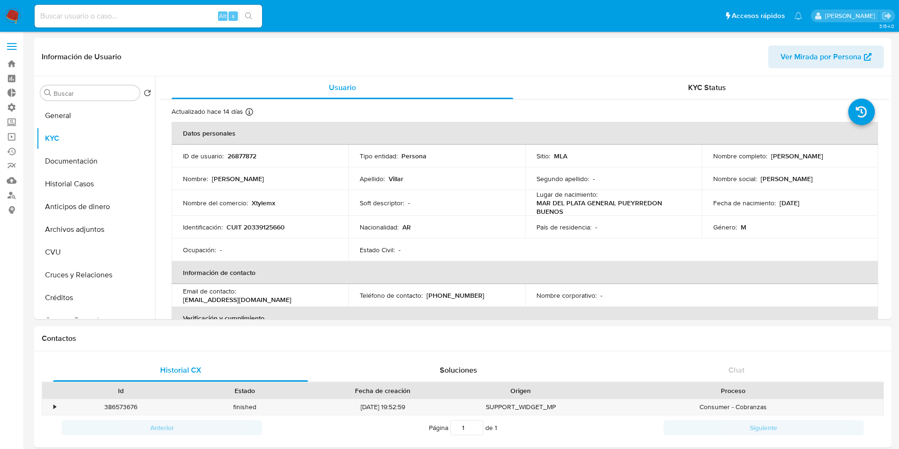
copy p "[PERSON_NAME]"
